Goal: Transaction & Acquisition: Download file/media

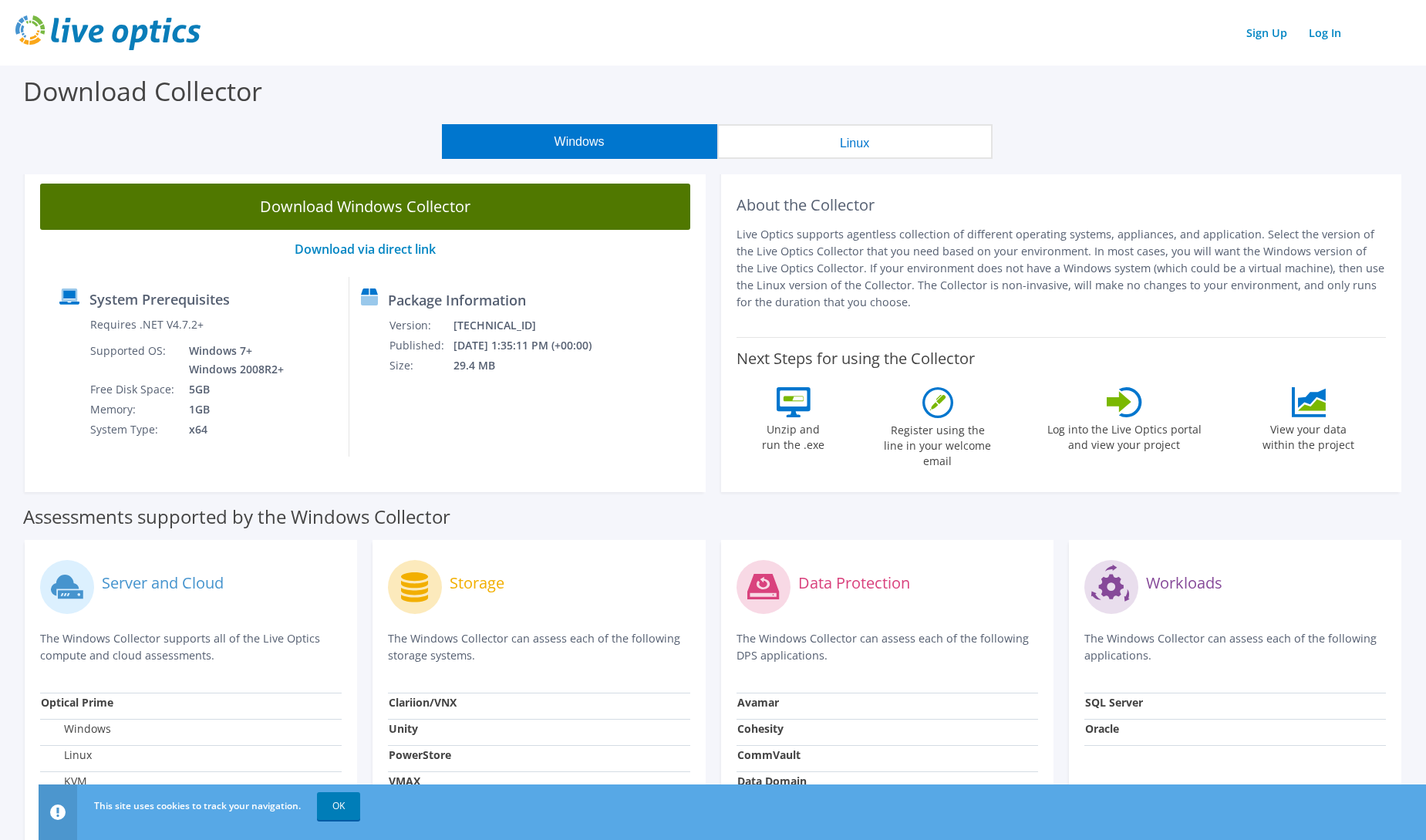
click at [402, 212] on link "Download Windows Collector" at bounding box center [365, 206] width 650 height 46
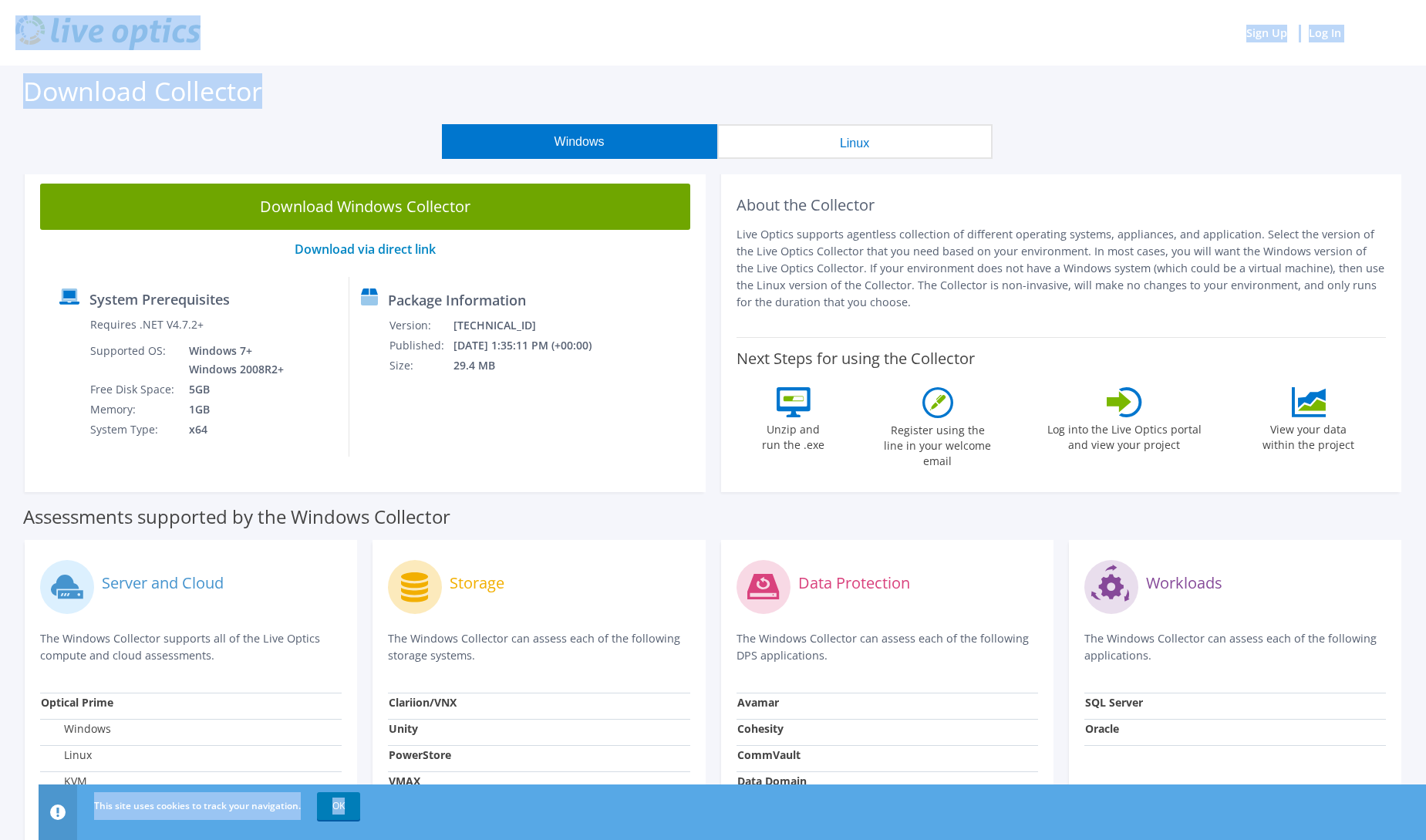
drag, startPoint x: 560, startPoint y: 62, endPoint x: 631, endPoint y: 101, distance: 81.0
click at [631, 101] on div "Sign Up Log In This site uses cookies to track your navigation. OK Download Col…" at bounding box center [713, 579] width 1426 height 1159
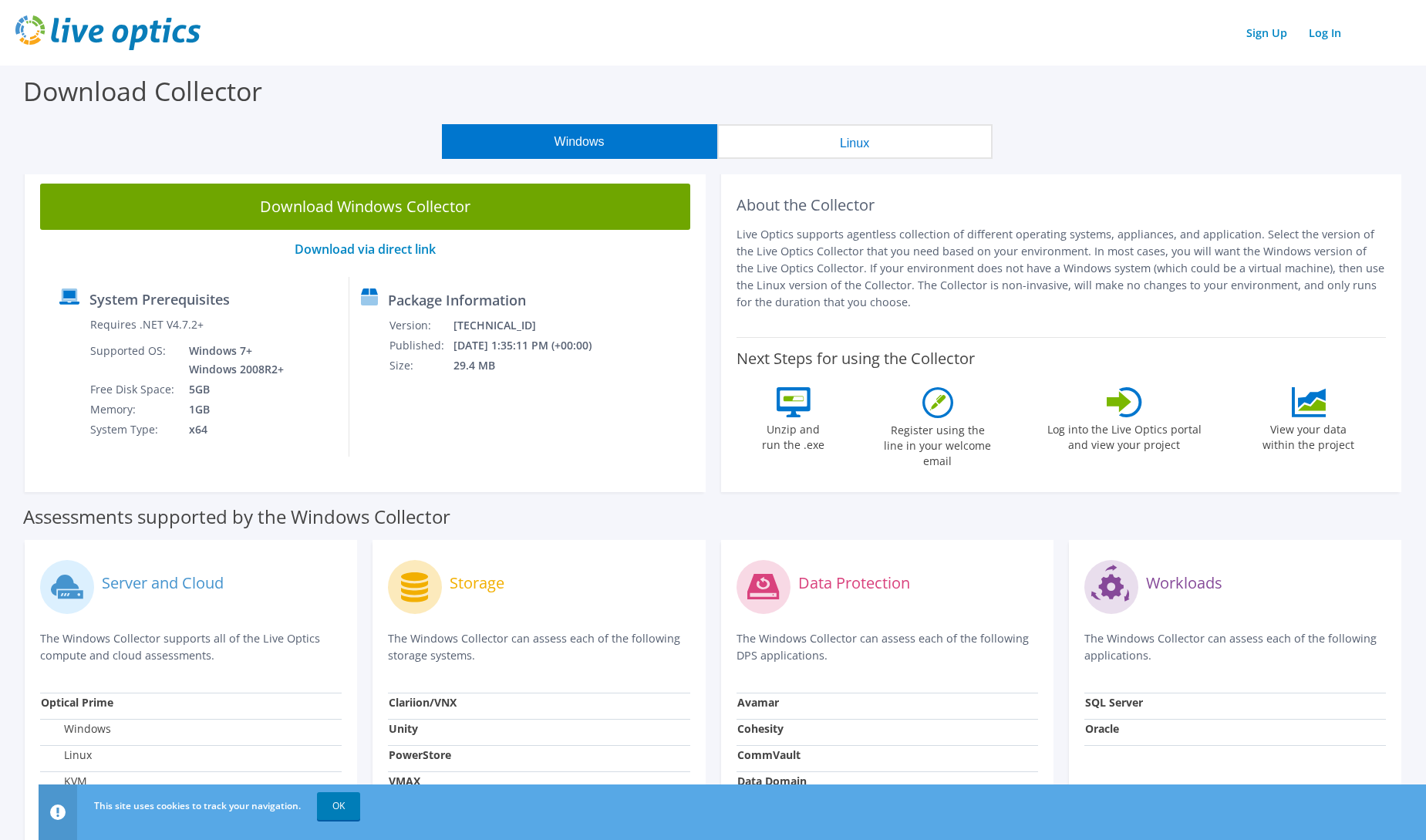
click at [450, 71] on div "Download Collector" at bounding box center [713, 94] width 1410 height 59
